Goal: Task Accomplishment & Management: Complete application form

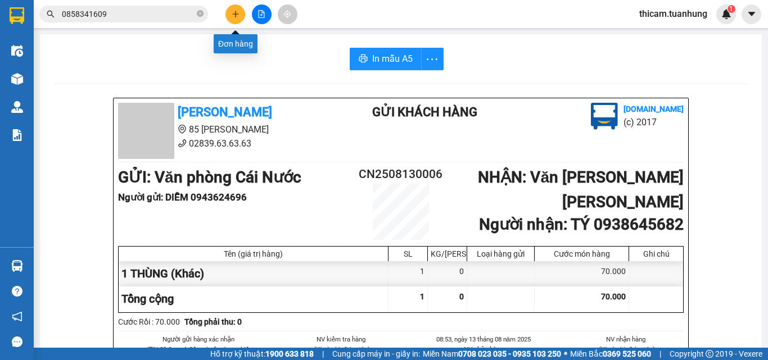
click at [228, 12] on button at bounding box center [236, 14] width 20 height 20
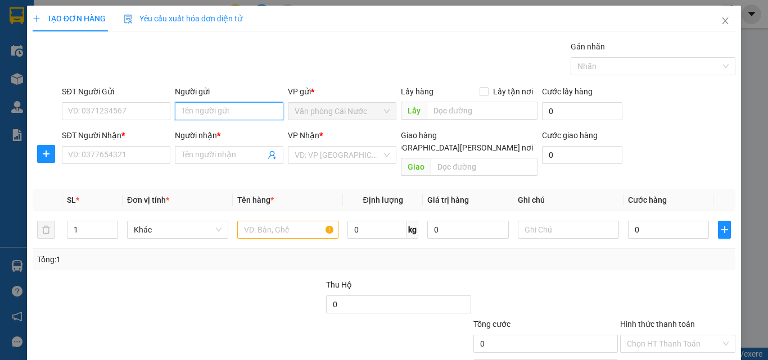
click at [225, 115] on input "Người gửi" at bounding box center [229, 111] width 109 height 18
type input "P"
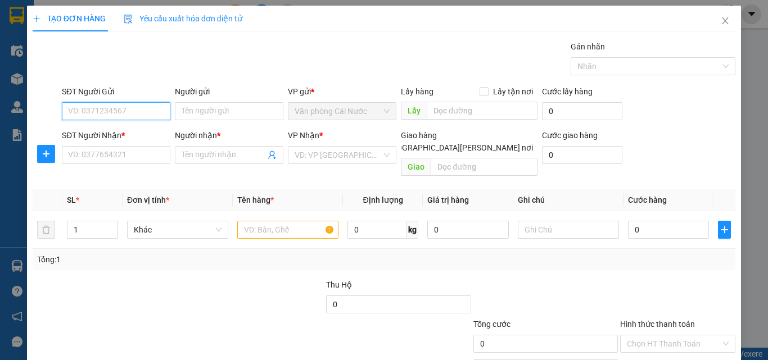
click at [111, 108] on input "SĐT Người Gửi" at bounding box center [116, 111] width 109 height 18
click at [128, 133] on div "0946166661 - [PERSON_NAME]" at bounding box center [123, 134] width 111 height 12
type input "0946166661"
type input "THUẬN"
type input "0946166661"
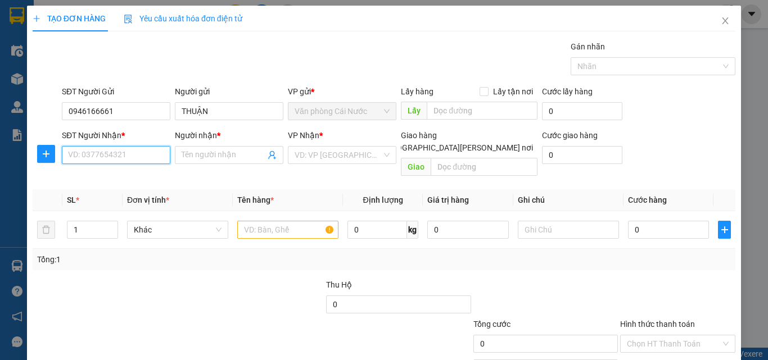
click at [134, 152] on input "SĐT Người Nhận *" at bounding box center [116, 155] width 109 height 18
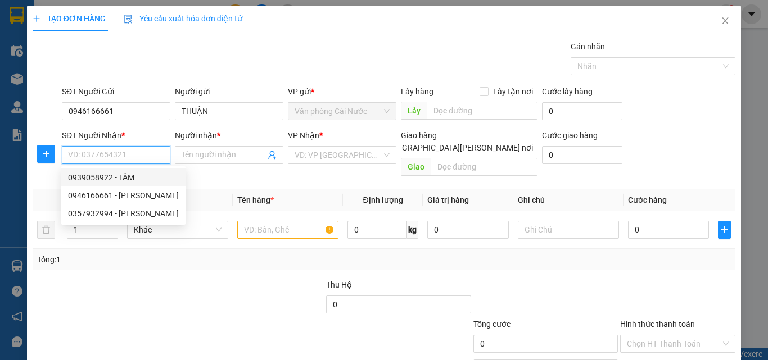
click at [125, 177] on div "0939058922 - TÂM" at bounding box center [123, 178] width 111 height 12
type input "0939058922"
type input "TÂM"
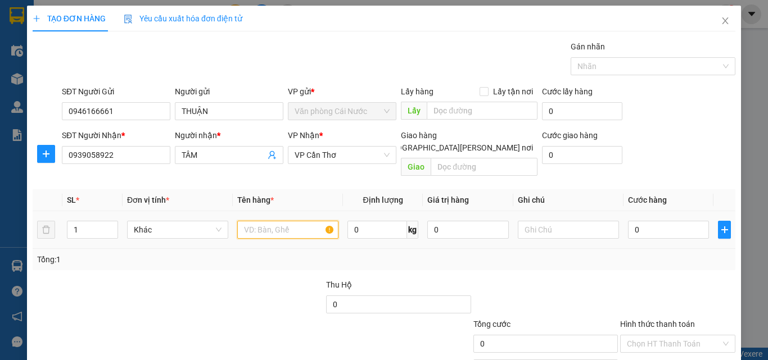
click at [275, 222] on input "text" at bounding box center [287, 230] width 101 height 18
type input "1 THÙNG"
click at [678, 221] on input "0" at bounding box center [668, 230] width 81 height 18
type input "5"
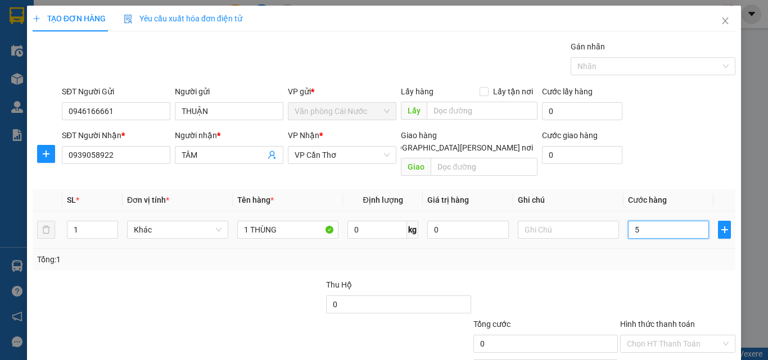
type input "5"
type input "50"
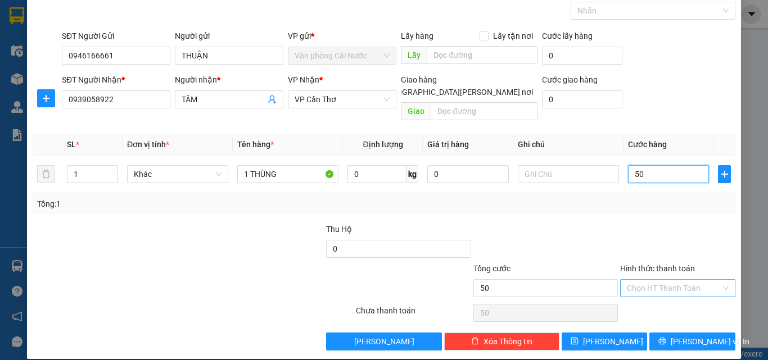
click at [681, 280] on div "Chọn HT Thanh Toán" at bounding box center [677, 289] width 115 height 18
type input "50.000"
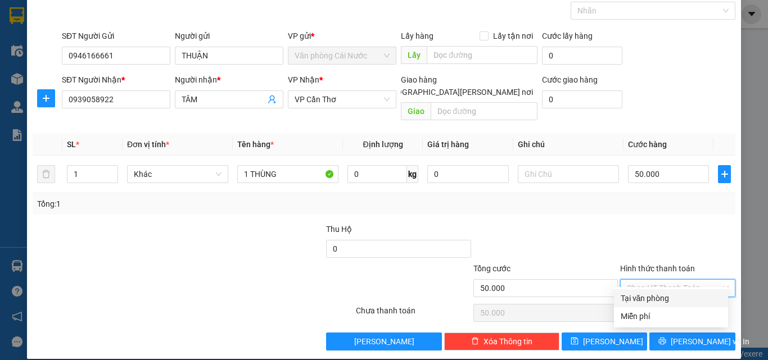
click at [666, 301] on div "Tại văn phòng" at bounding box center [671, 298] width 101 height 12
type input "0"
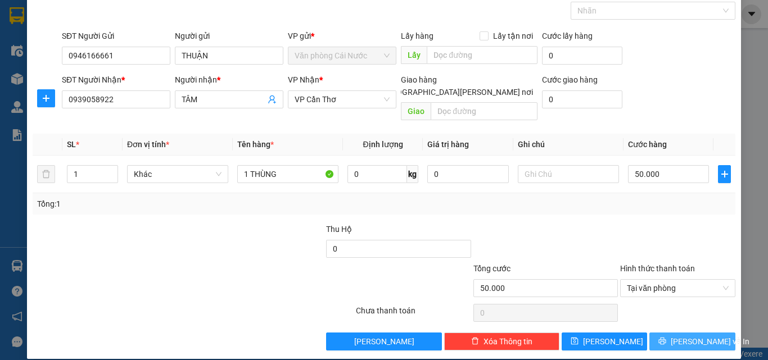
click at [657, 333] on button "[PERSON_NAME] và In" at bounding box center [693, 342] width 86 height 18
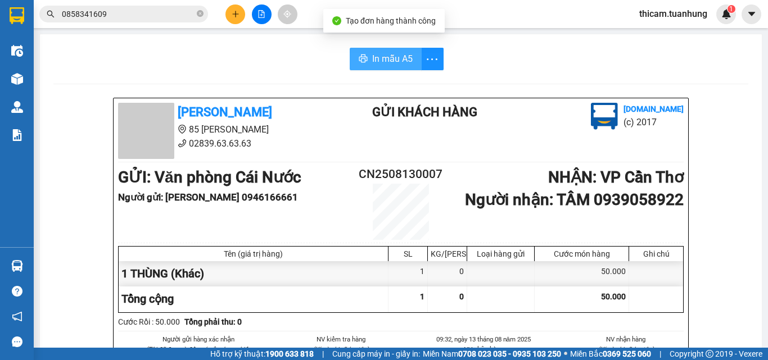
click at [383, 60] on span "In mẫu A5" at bounding box center [392, 59] width 40 height 14
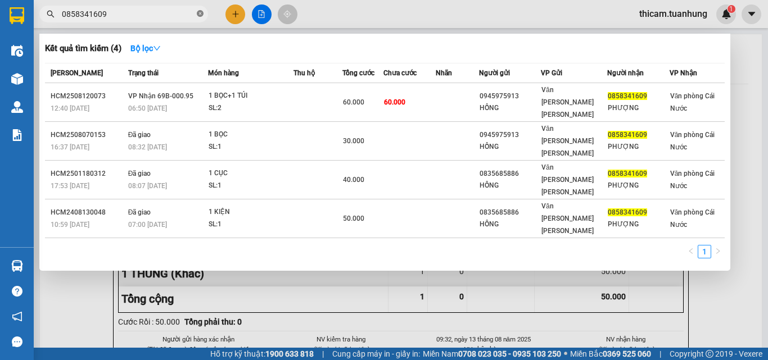
click at [199, 14] on icon "close-circle" at bounding box center [200, 13] width 7 height 7
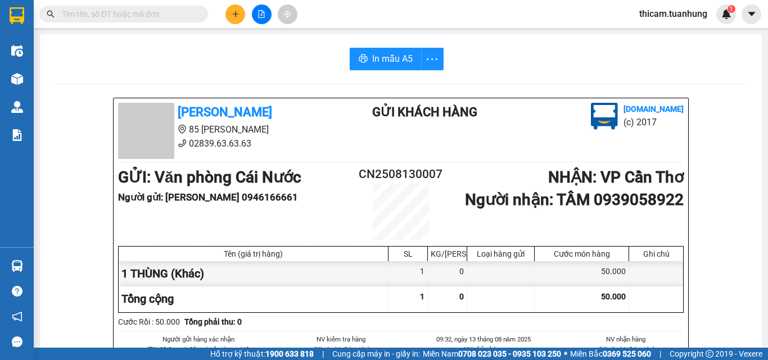
click at [173, 16] on input "text" at bounding box center [128, 14] width 133 height 12
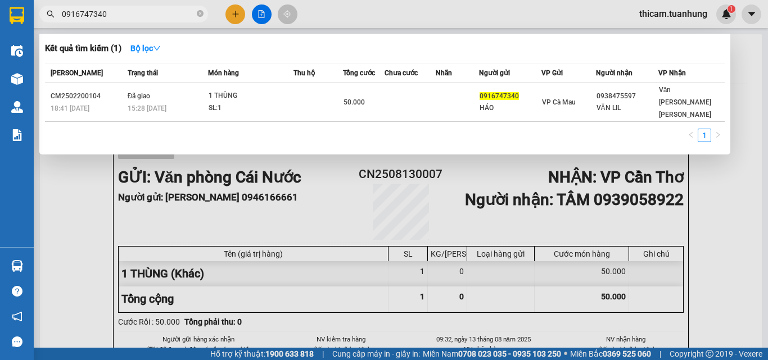
type input "0916747340"
click at [723, 237] on div at bounding box center [384, 180] width 768 height 360
